Goal: Information Seeking & Learning: Learn about a topic

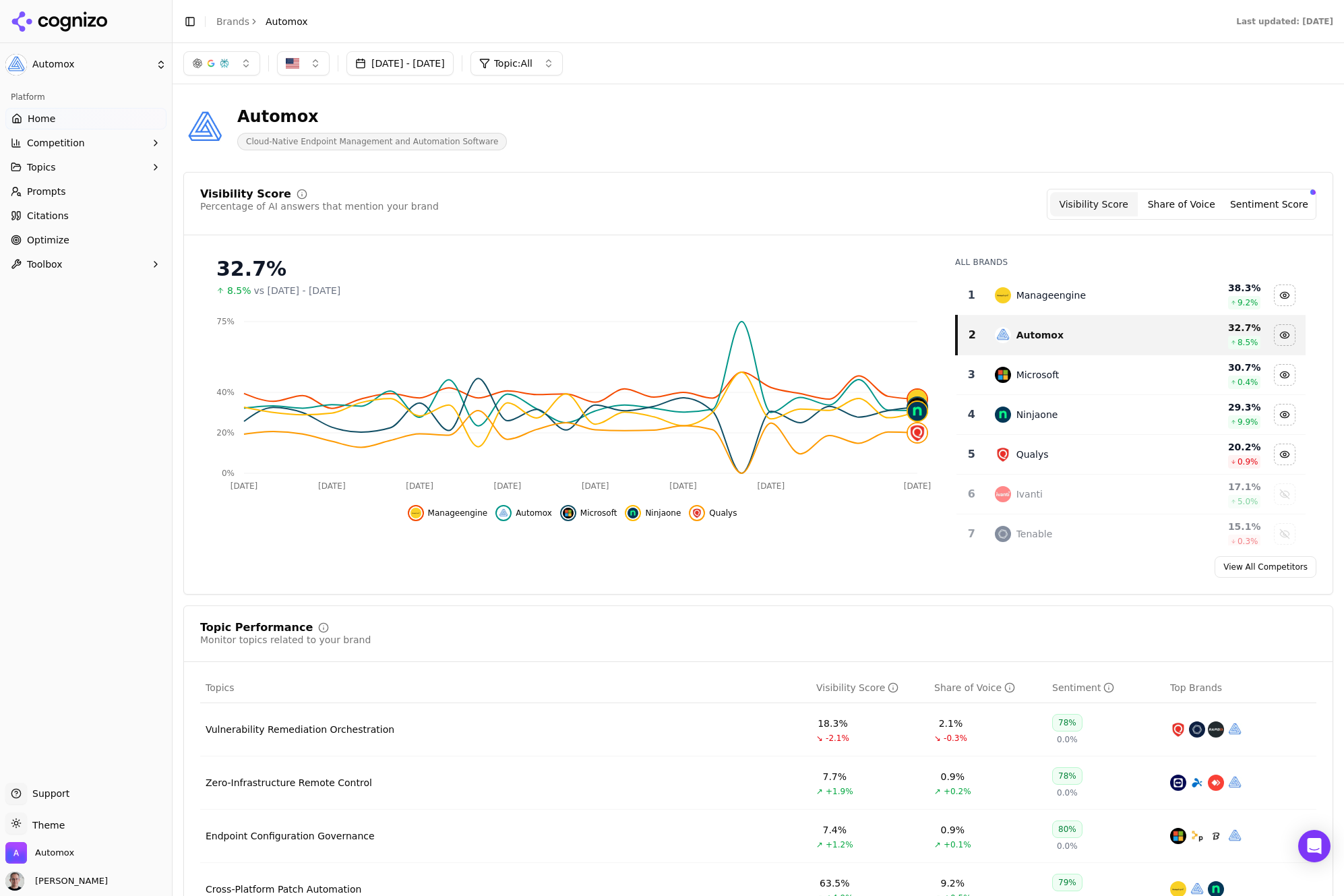
click at [1248, 208] on button "Sentiment Score" at bounding box center [1270, 204] width 87 height 24
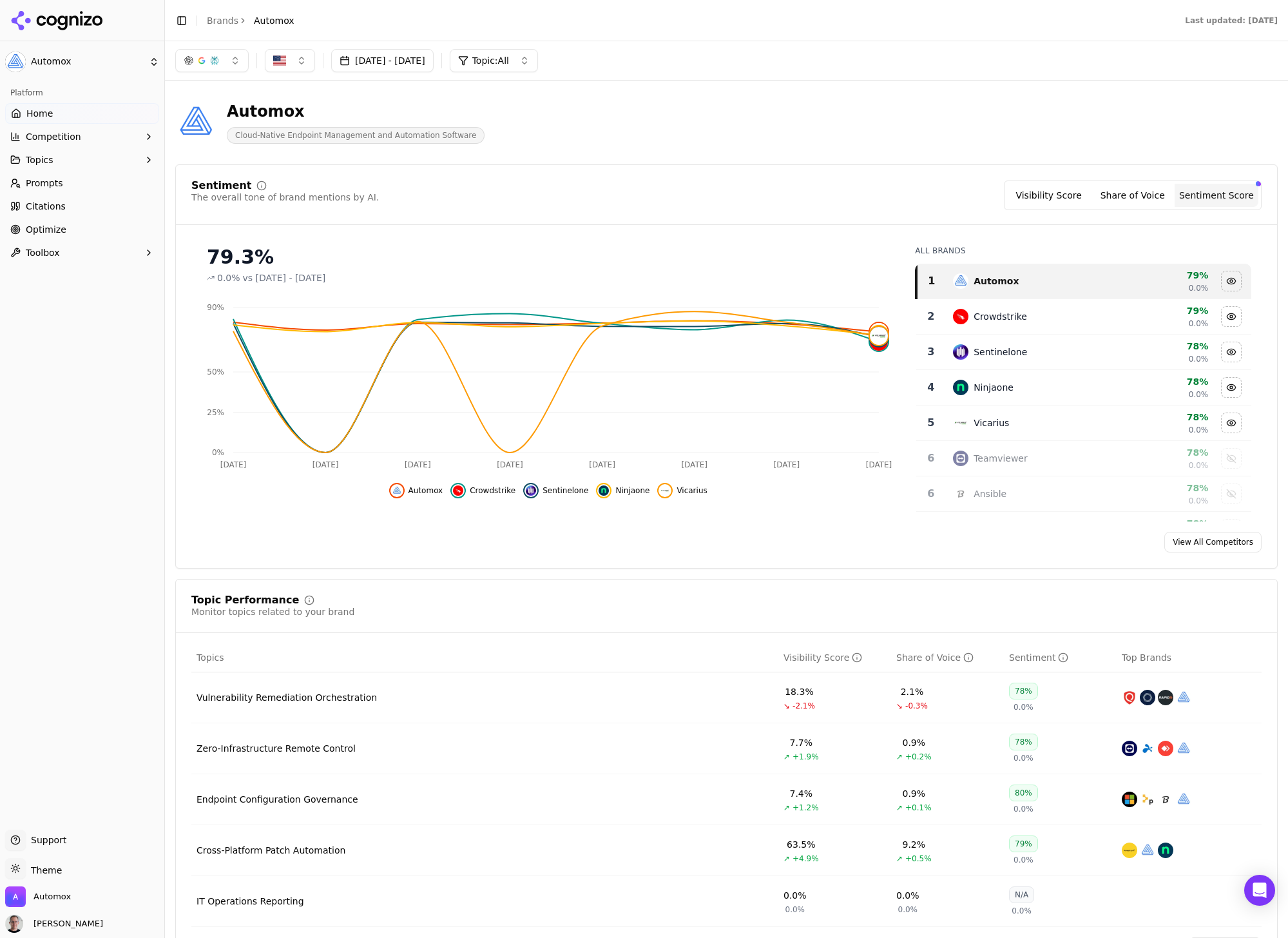
click at [417, 490] on span "Automox" at bounding box center [426, 490] width 35 height 11
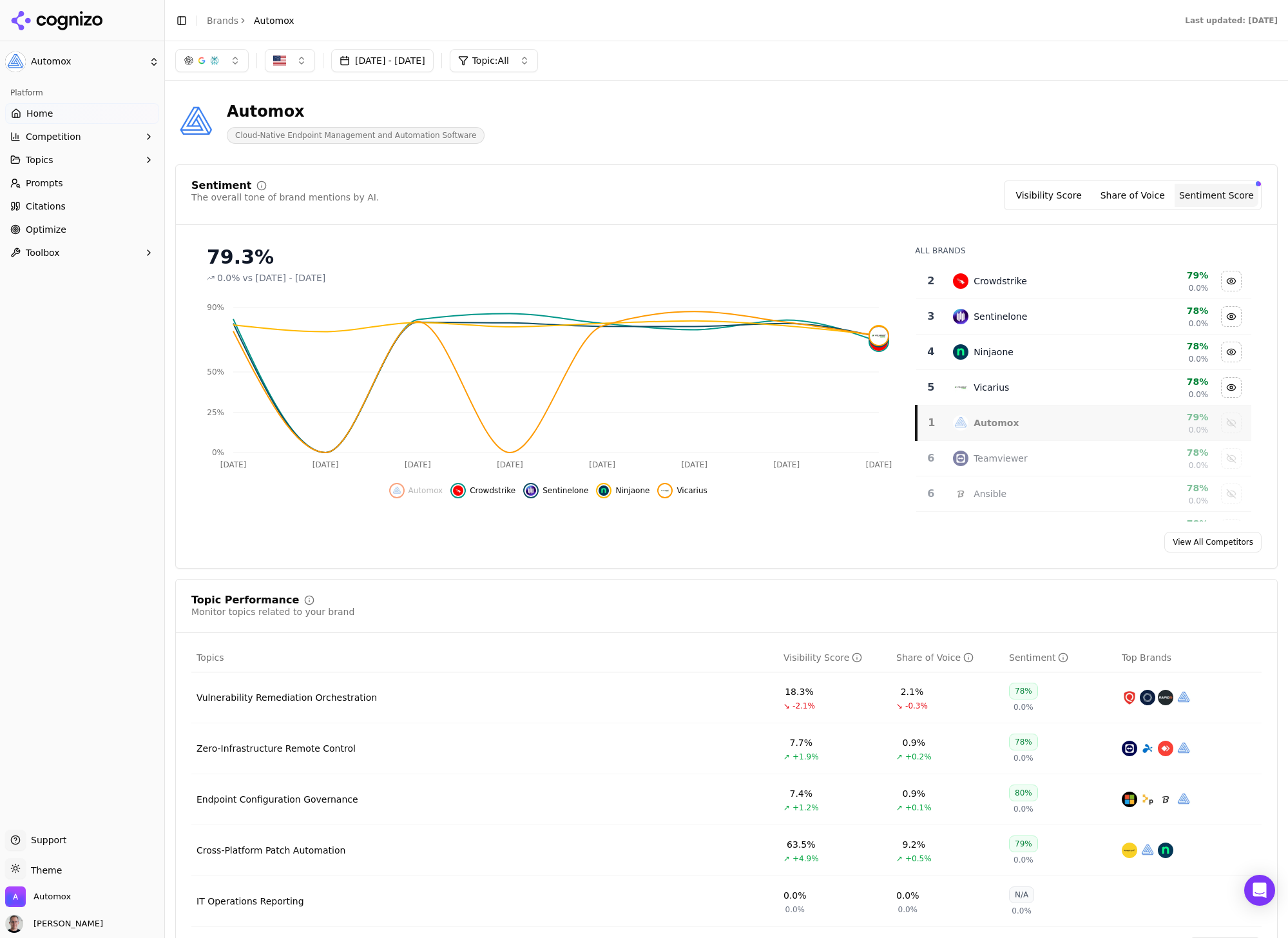
click at [417, 490] on span "Automox" at bounding box center [426, 490] width 35 height 11
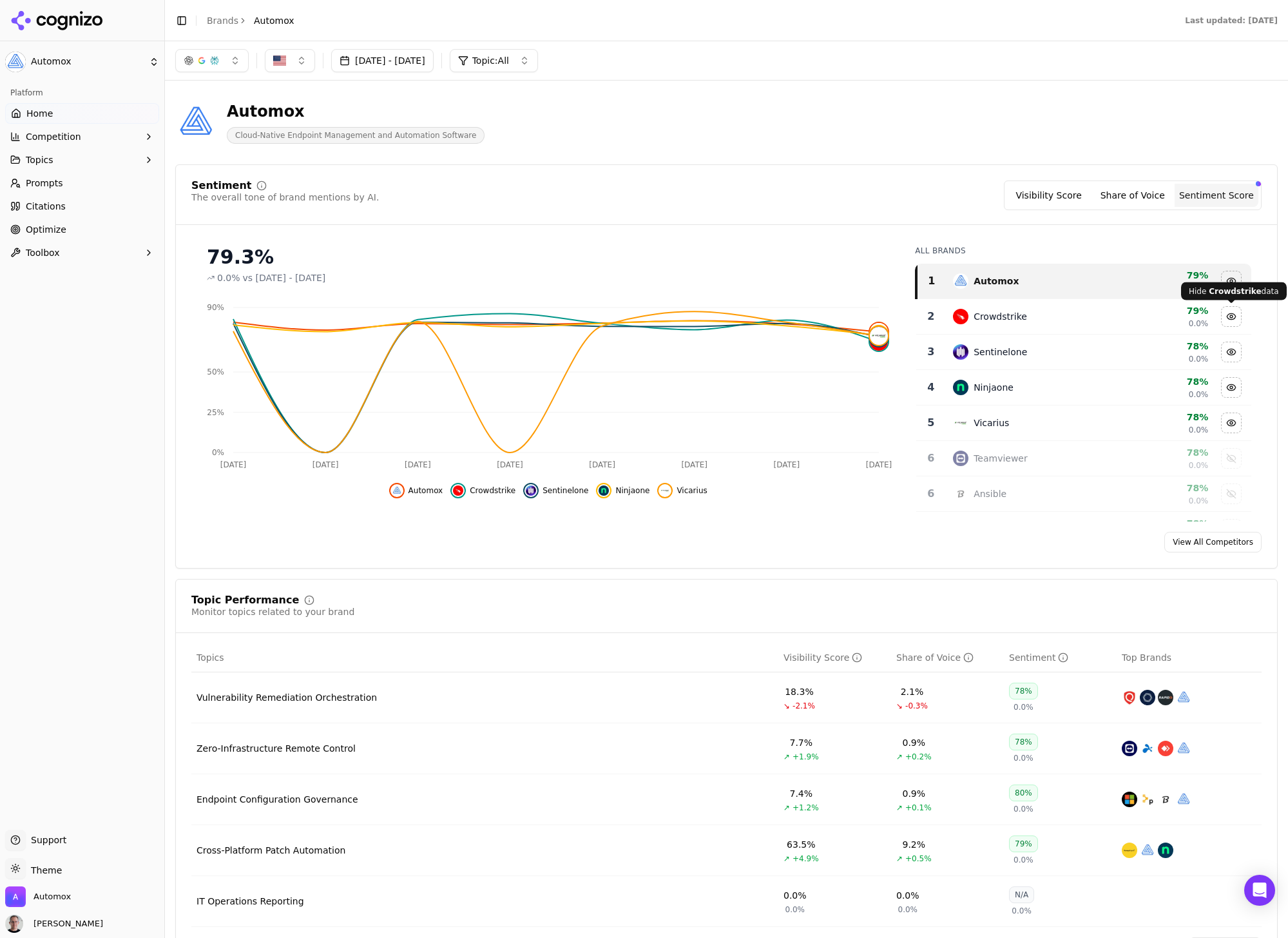
click at [1232, 319] on div "Hide crowdstrike data" at bounding box center [1232, 317] width 20 height 20
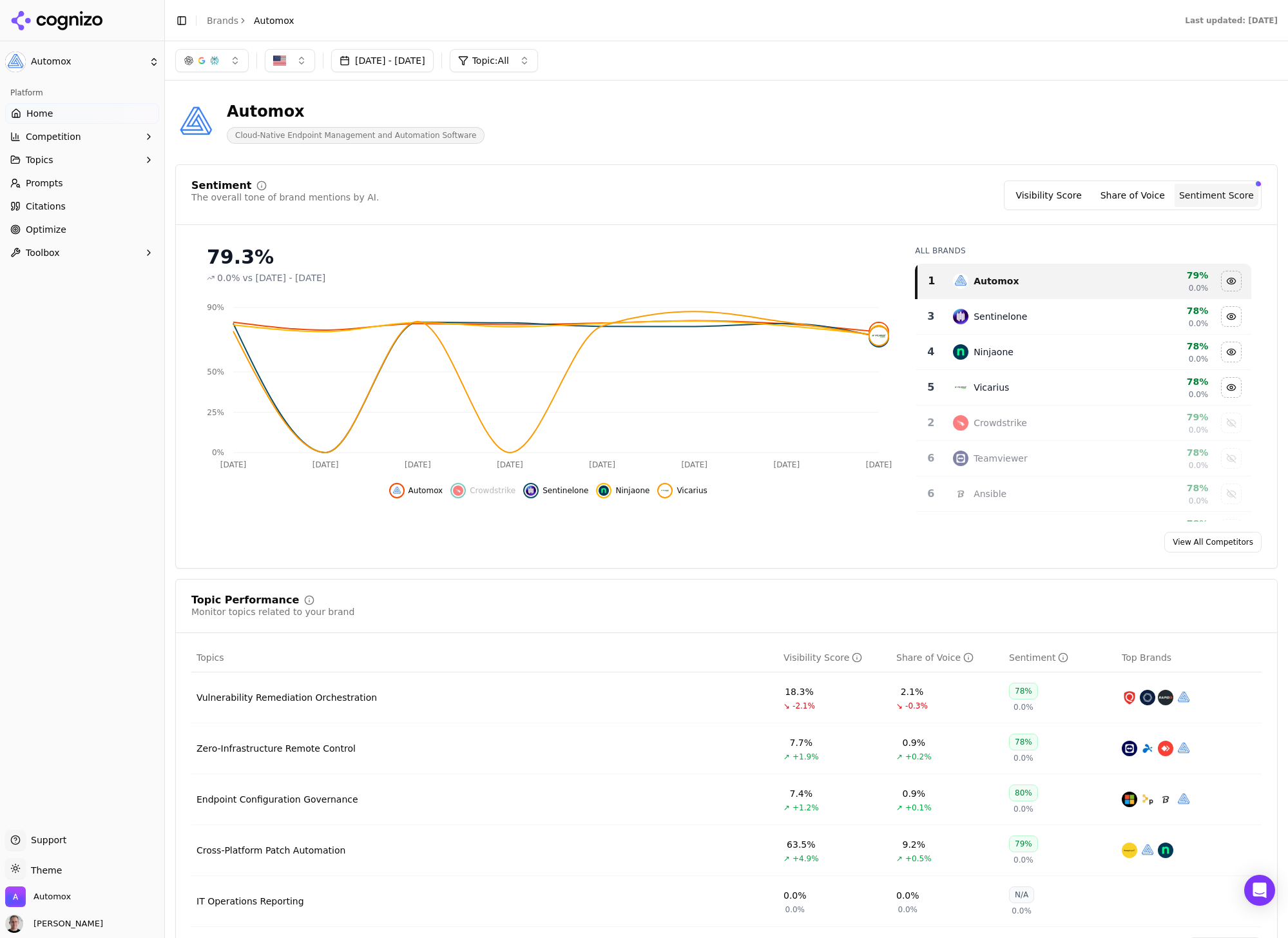
click at [1232, 319] on div "Hide sentinelone data" at bounding box center [1232, 317] width 20 height 20
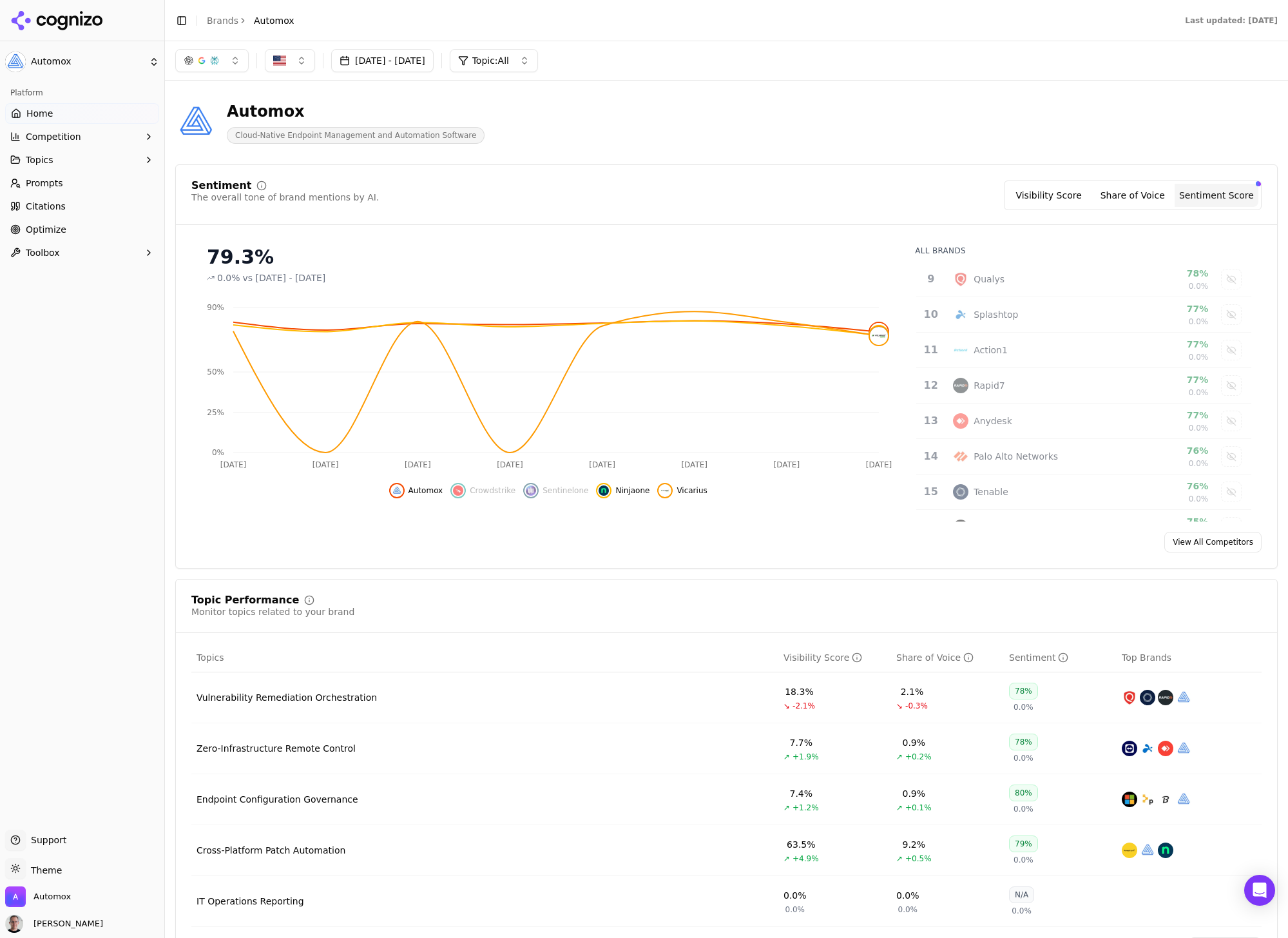
scroll to position [263, 0]
click at [1232, 375] on div "Show action1 data" at bounding box center [1232, 373] width 20 height 20
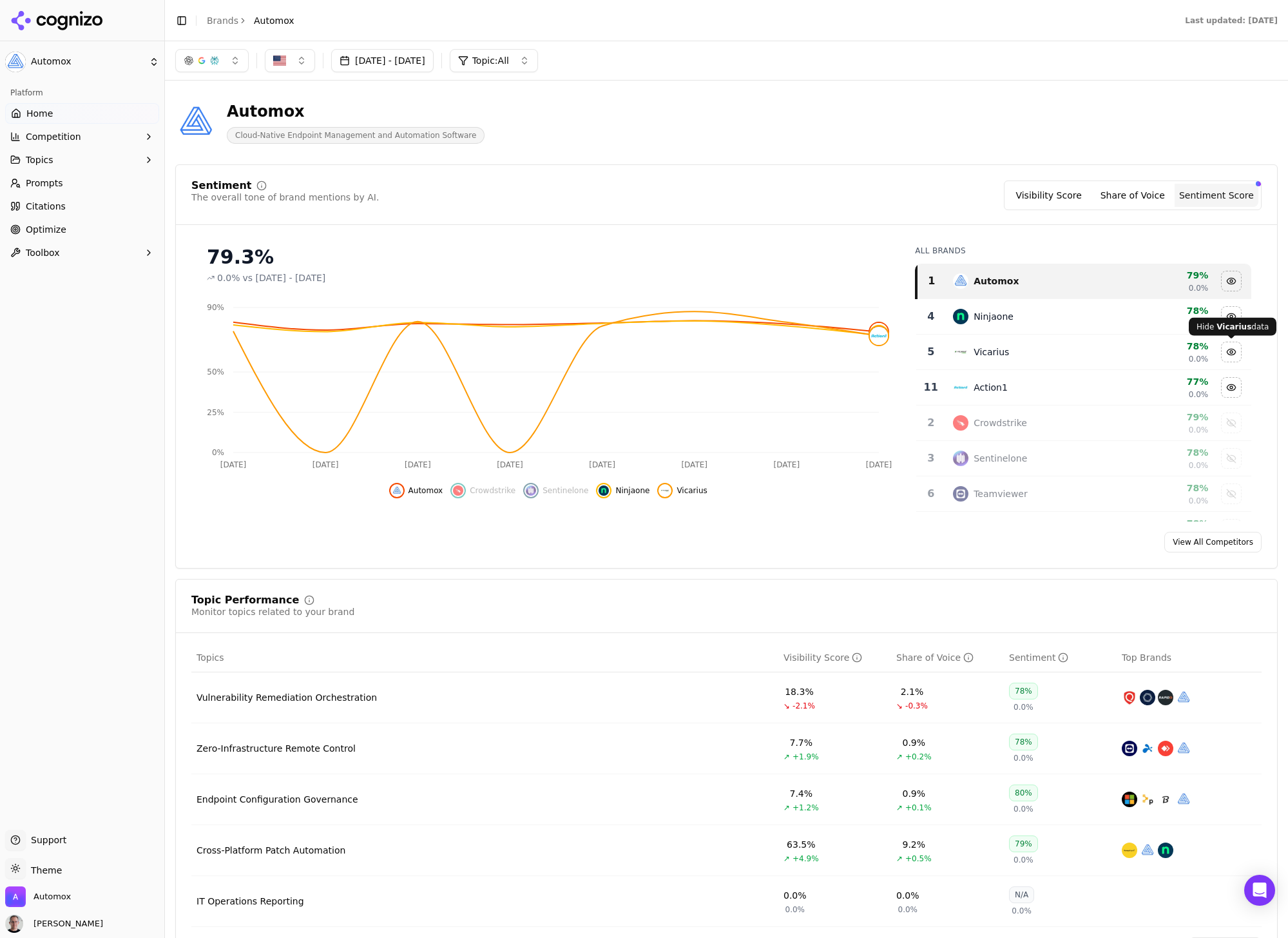
click at [1236, 351] on div "Hide vicarius data" at bounding box center [1232, 352] width 20 height 20
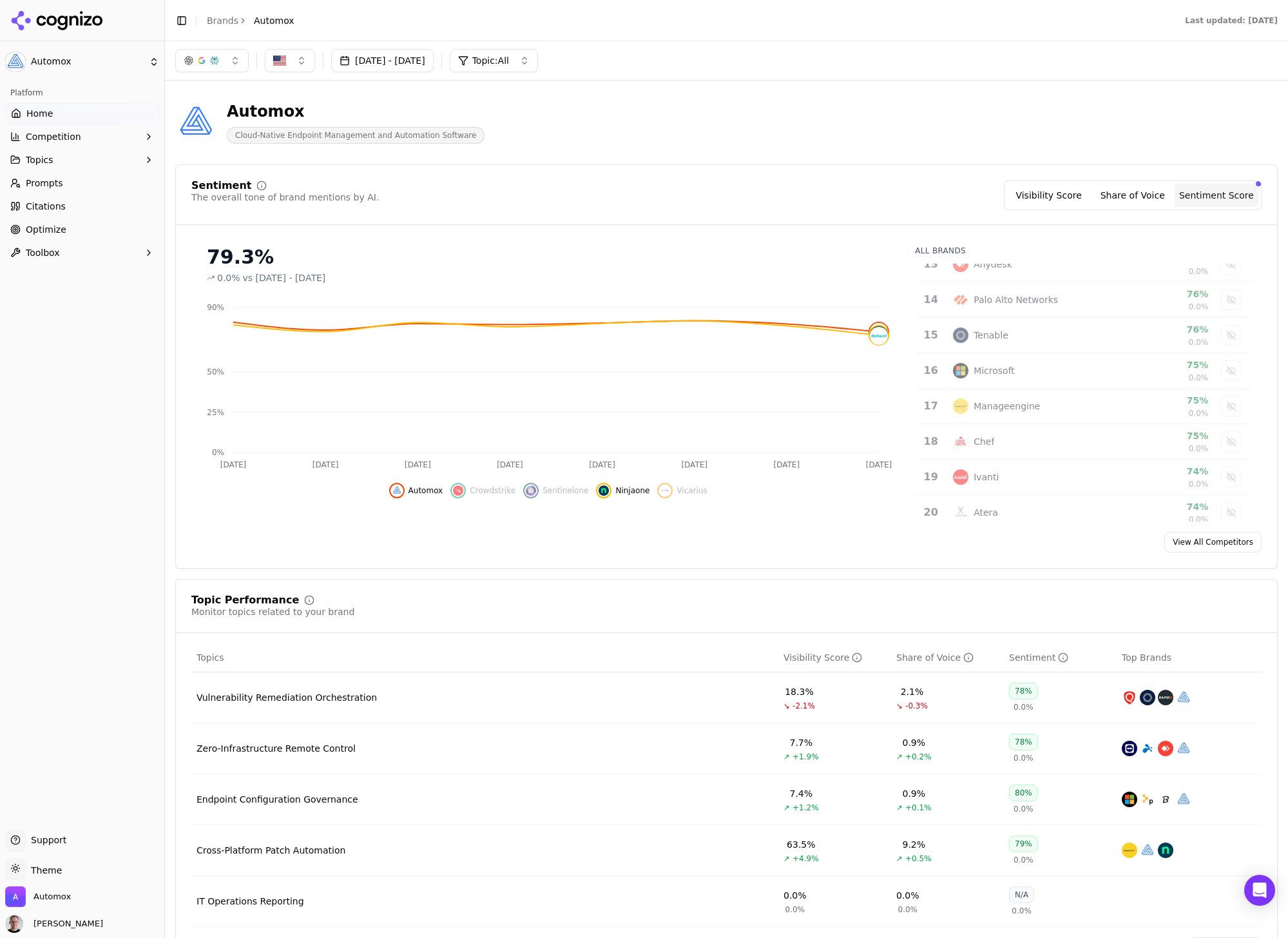
scroll to position [444, 0]
click at [1228, 402] on div "Show manageengine data" at bounding box center [1232, 404] width 20 height 20
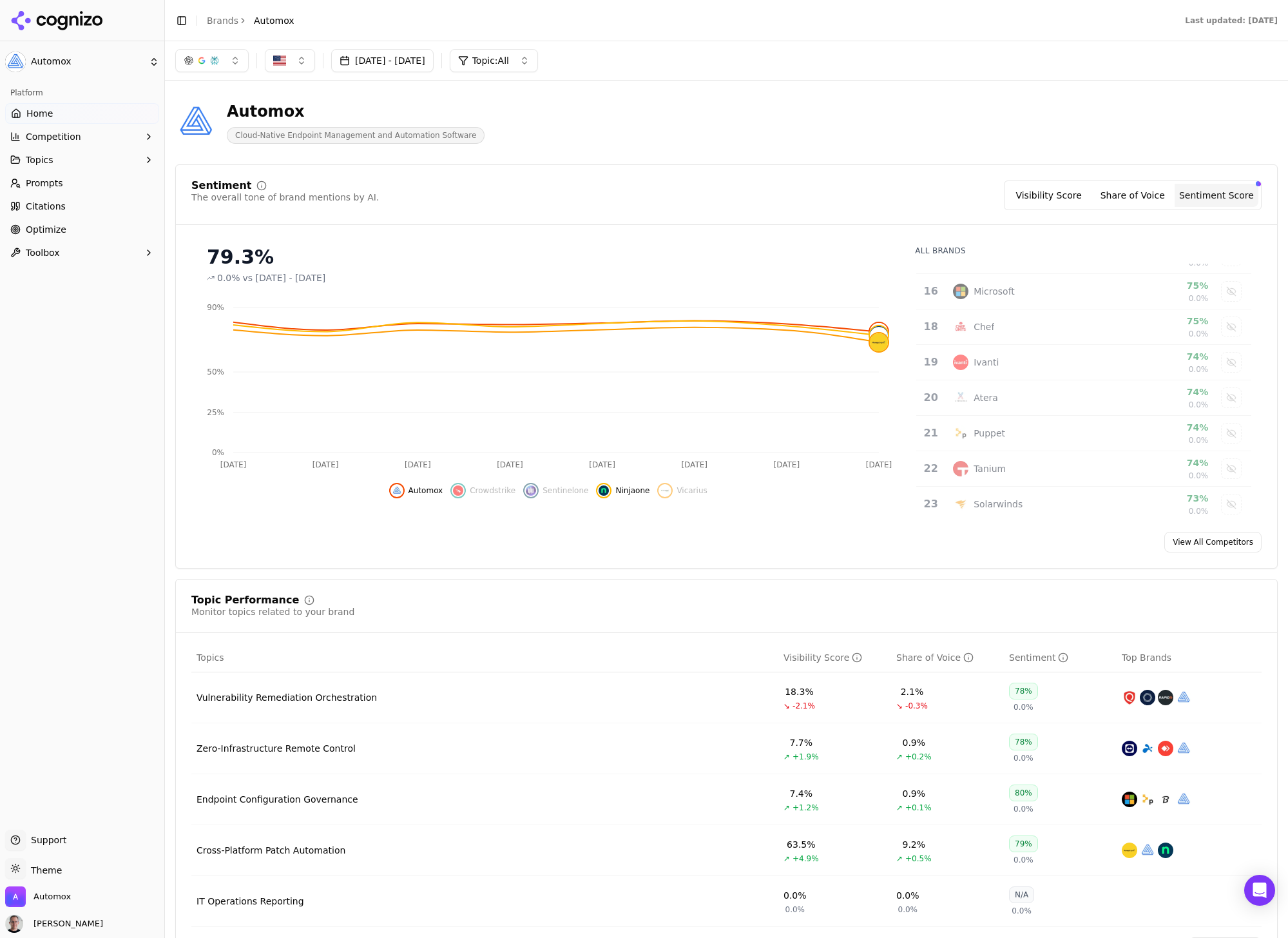
scroll to position [557, 0]
click at [1232, 466] on div "Show tanium data" at bounding box center [1232, 468] width 20 height 20
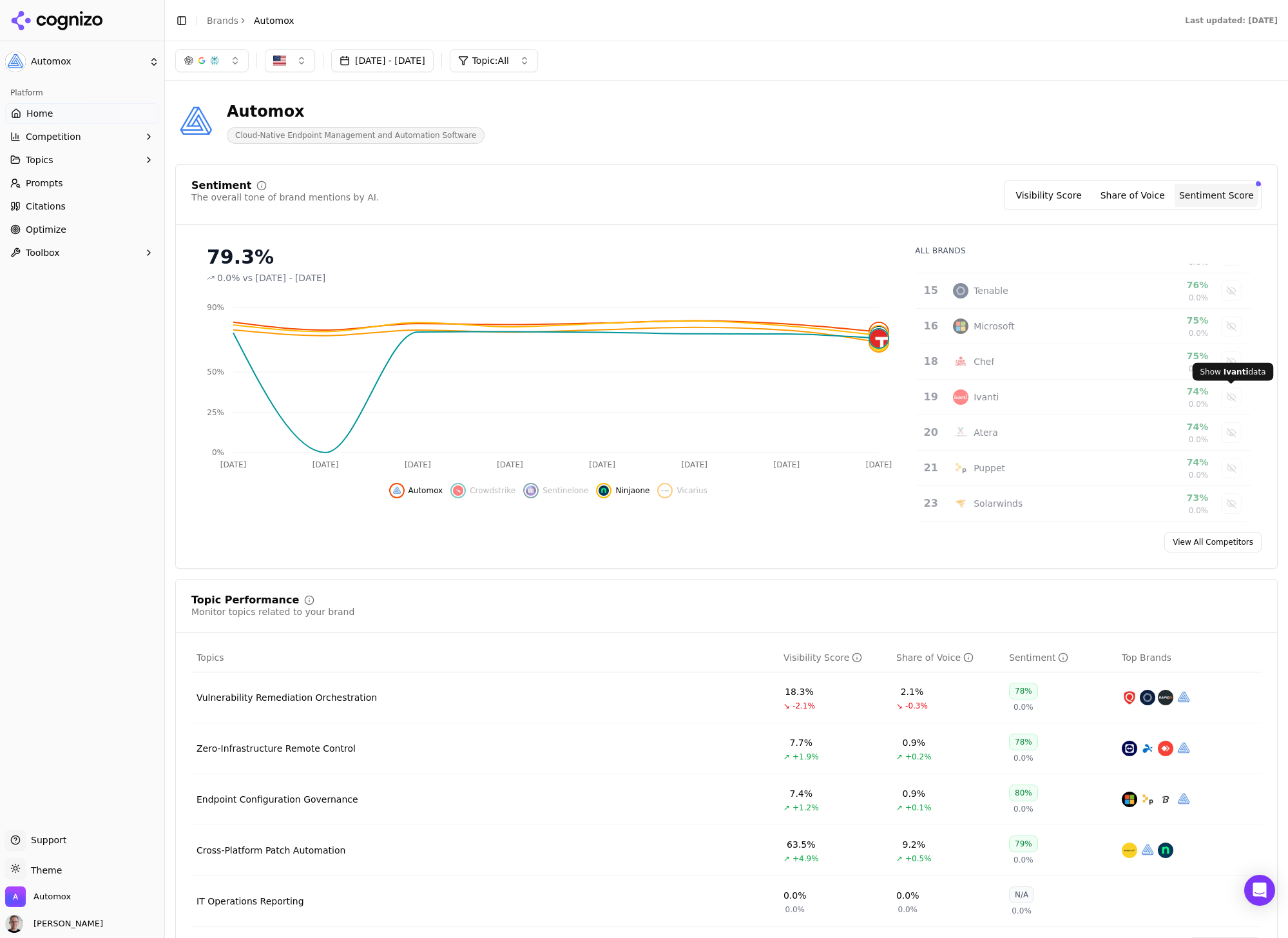
click at [1236, 398] on div "Show ivanti data" at bounding box center [1232, 397] width 20 height 20
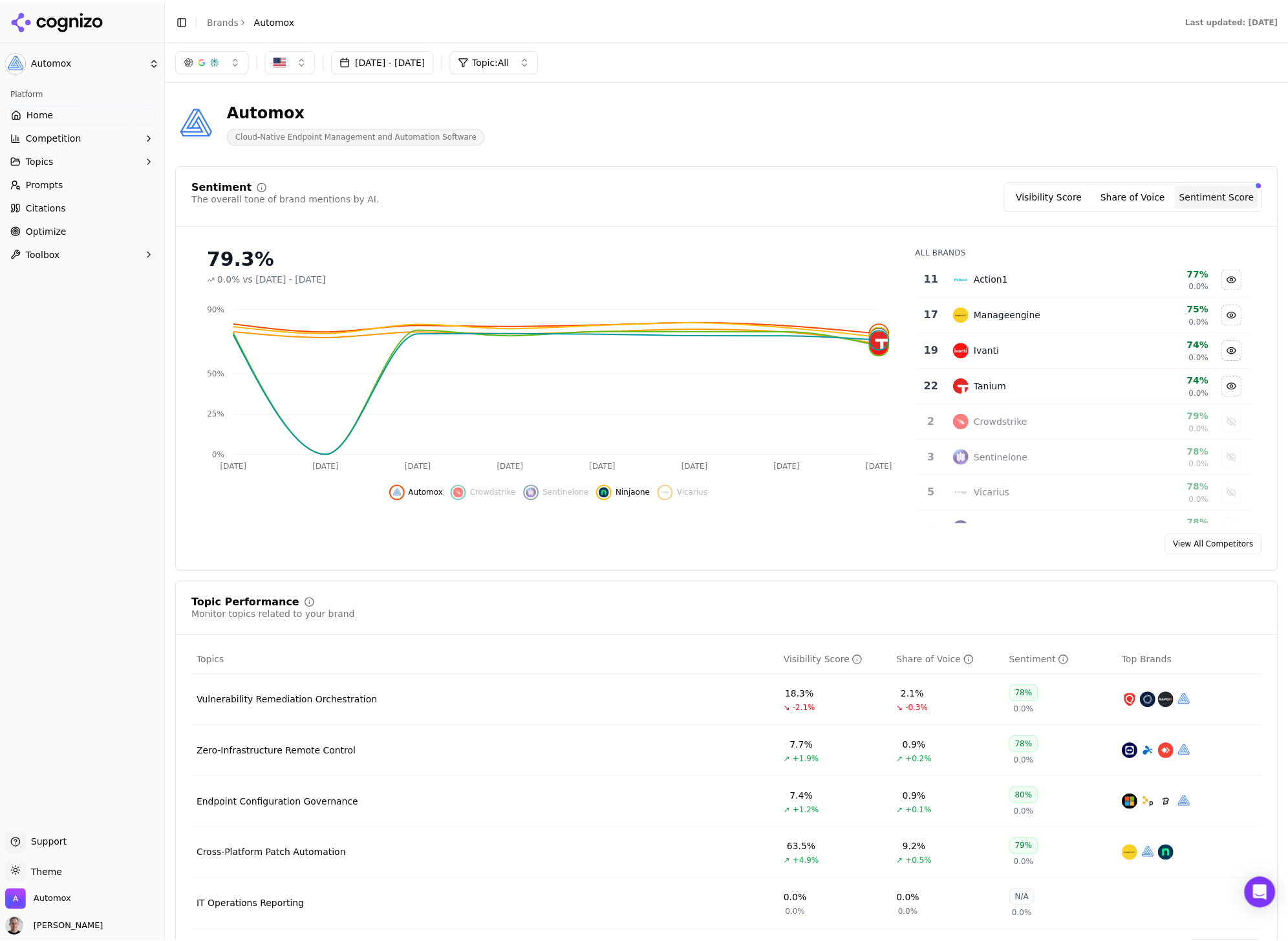
scroll to position [0, 0]
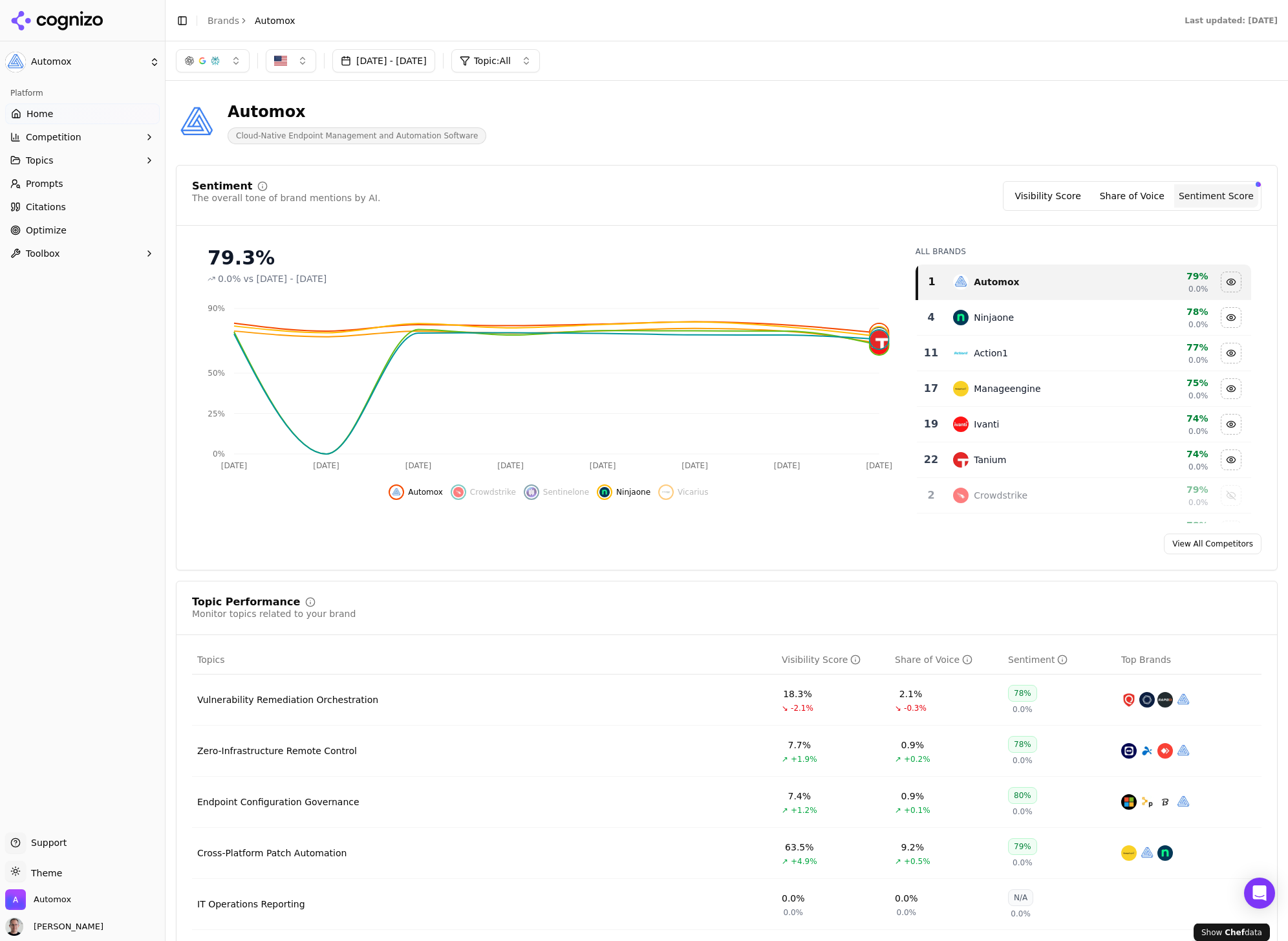
click at [1258, 185] on div "button" at bounding box center [1258, 184] width 5 height 5
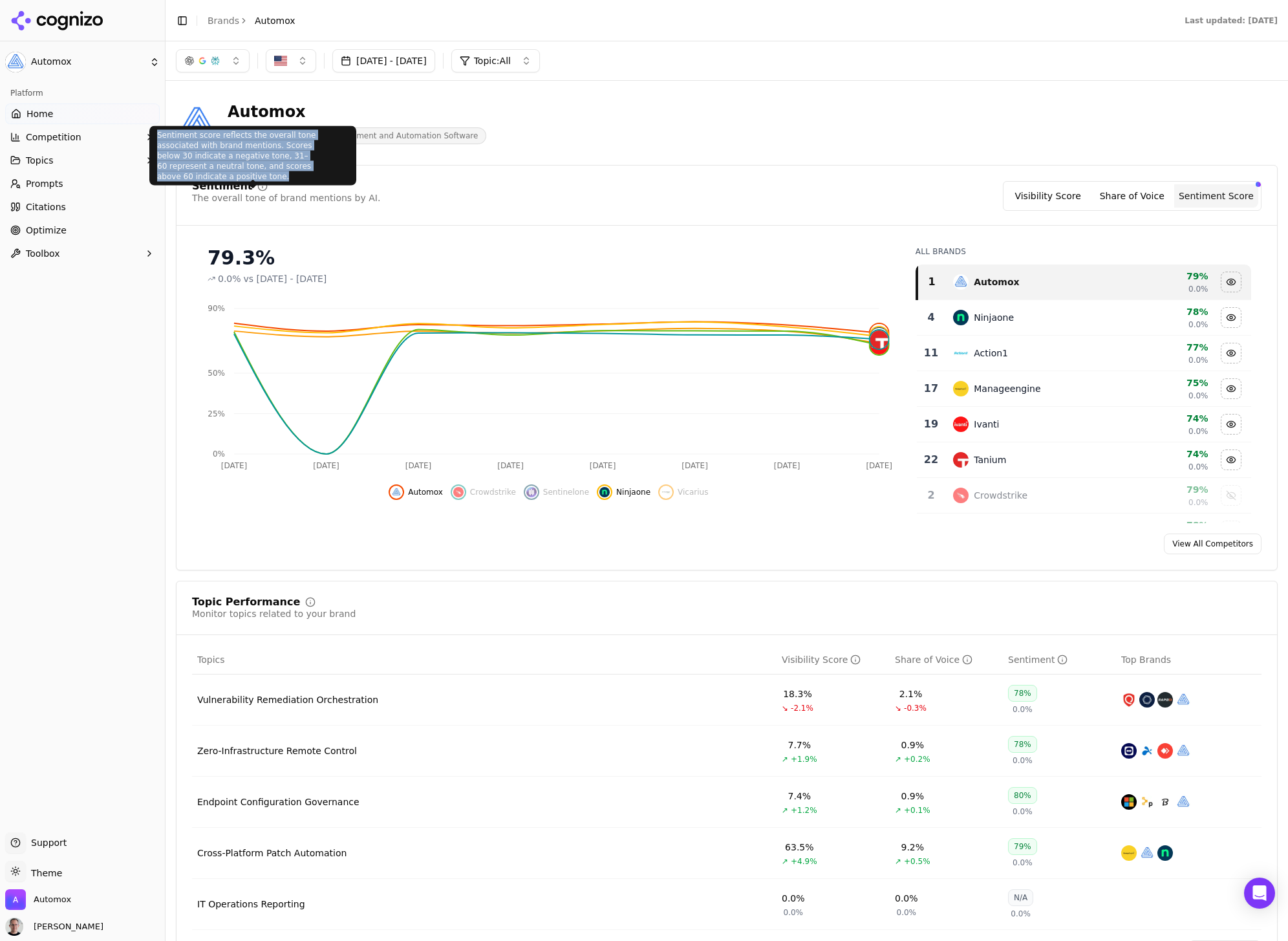
drag, startPoint x: 158, startPoint y: 135, endPoint x: 341, endPoint y: 162, distance: 185.0
type textarea "**********"
click at [341, 162] on div "Sentiment score reflects the overall tone associated with brand mentions. Score…" at bounding box center [253, 156] width 207 height 59
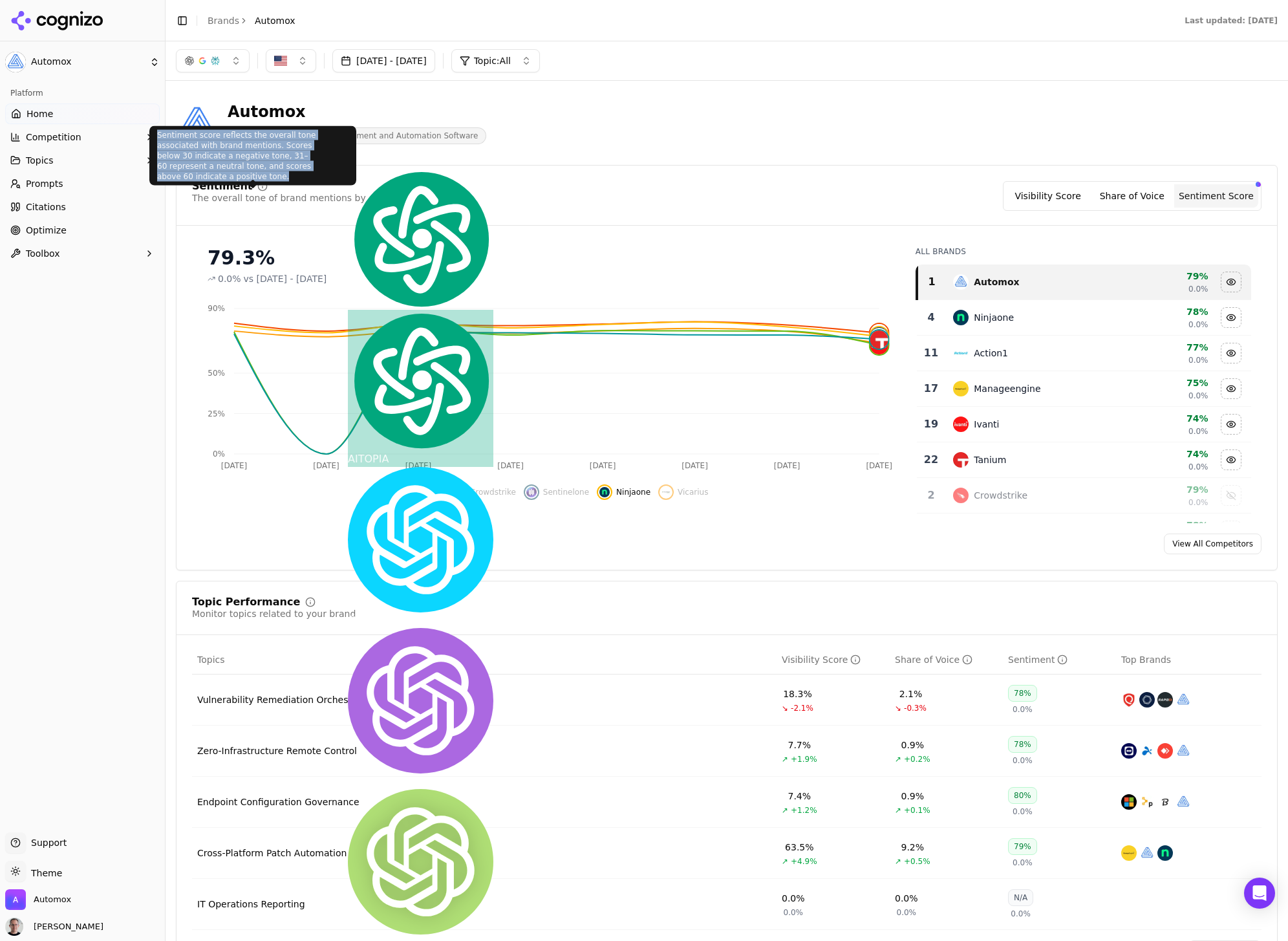
copy div "Sentiment score reflects the overall tone associated with brand mentions. Score…"
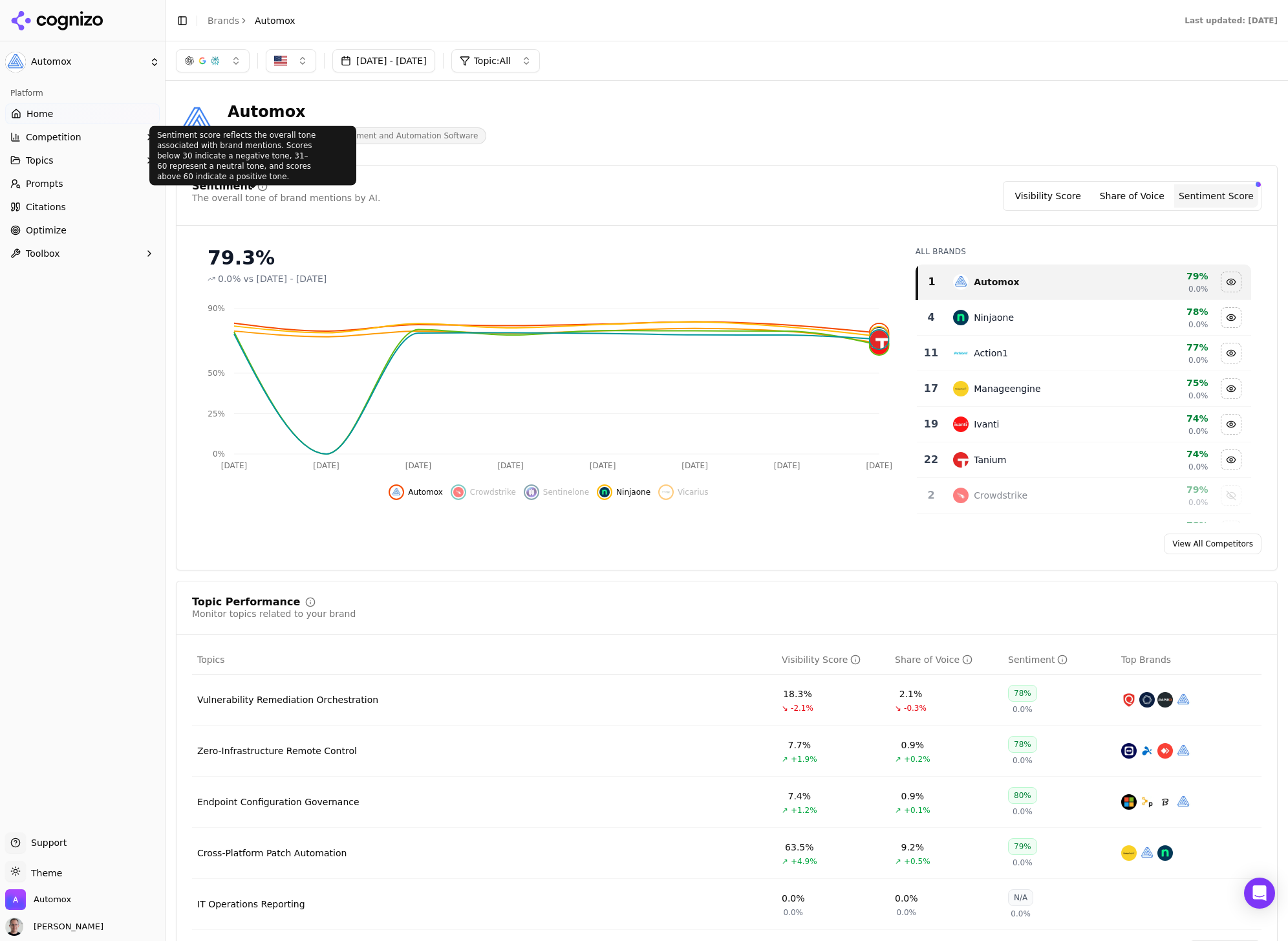
click at [257, 188] on icon at bounding box center [262, 186] width 11 height 11
